Goal: Information Seeking & Learning: Learn about a topic

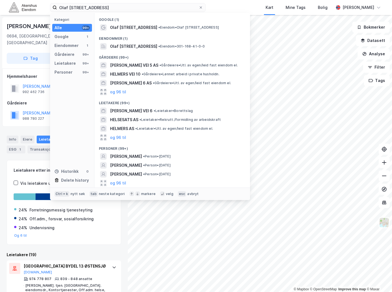
click at [140, 8] on input "Olaf [STREET_ADDRESS]" at bounding box center [128, 7] width 142 height 8
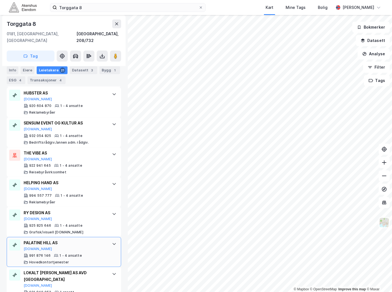
scroll to position [603, 0]
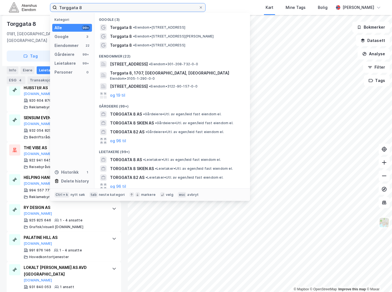
drag, startPoint x: 111, startPoint y: 9, endPoint x: 110, endPoint y: 6, distance: 3.2
click at [110, 6] on input "Torggata 8" at bounding box center [128, 7] width 142 height 8
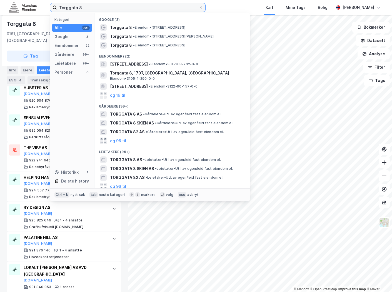
paste input "[STREET_ADDRESS]"
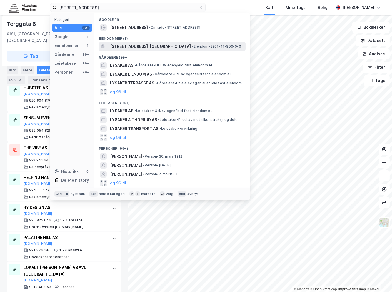
click at [151, 43] on span "[STREET_ADDRESS], [GEOGRAPHIC_DATA]" at bounding box center [150, 46] width 81 height 7
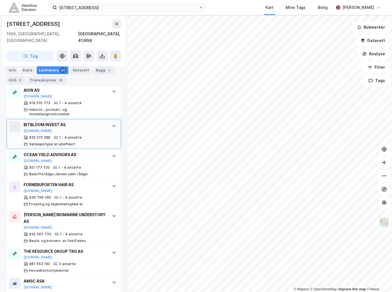
scroll to position [886, 0]
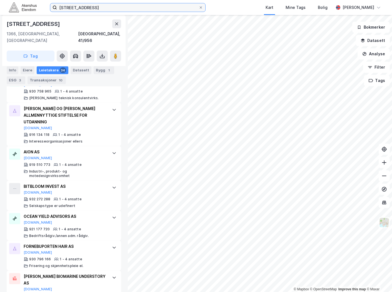
click at [161, 5] on input "[STREET_ADDRESS]" at bounding box center [128, 7] width 142 height 8
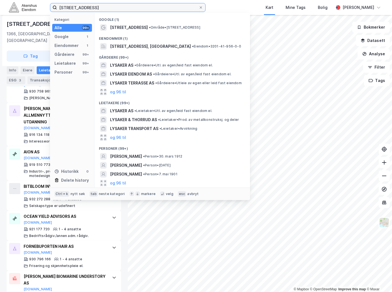
click at [161, 5] on input "[STREET_ADDRESS]" at bounding box center [128, 7] width 142 height 8
click at [160, 4] on input "[STREET_ADDRESS]" at bounding box center [128, 7] width 142 height 8
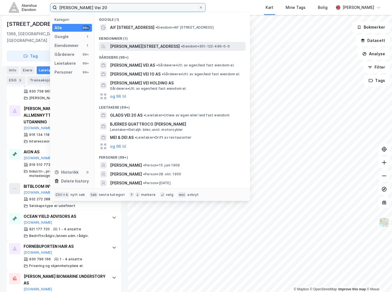
type input "[PERSON_NAME] Vei 20"
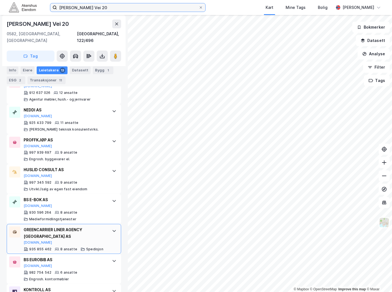
scroll to position [278, 0]
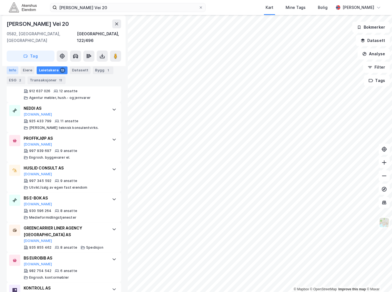
click at [13, 72] on div "Info" at bounding box center [13, 70] width 12 height 8
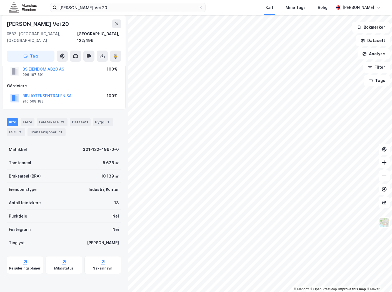
scroll to position [10, 0]
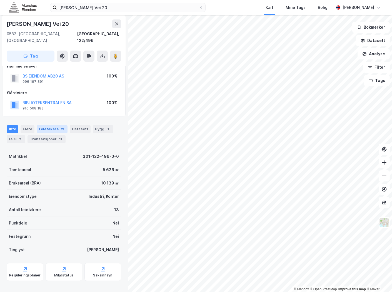
click at [52, 125] on div "Leietakere 13" at bounding box center [52, 129] width 31 height 8
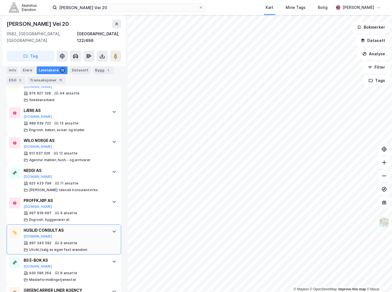
scroll to position [216, 0]
click at [5, 69] on div "Info [PERSON_NAME] 13 Datasett Bygg 1 ESG 2 Transaksjoner 11" at bounding box center [64, 73] width 128 height 27
click at [10, 69] on div "Info" at bounding box center [13, 70] width 12 height 8
